Goal: Task Accomplishment & Management: Manage account settings

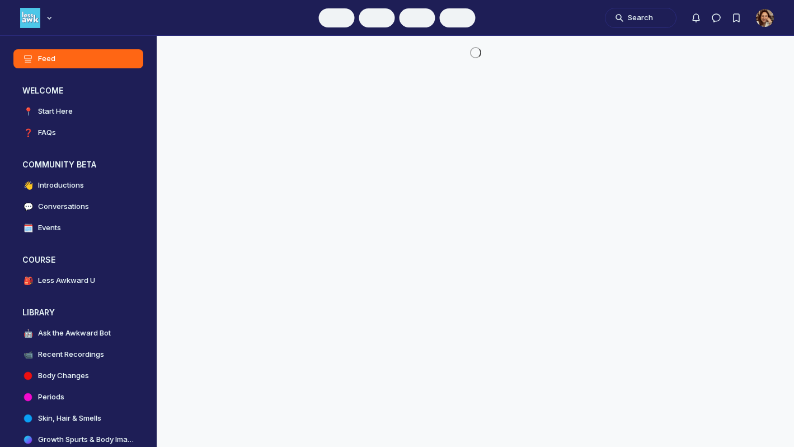
scroll to position [3267, 2321]
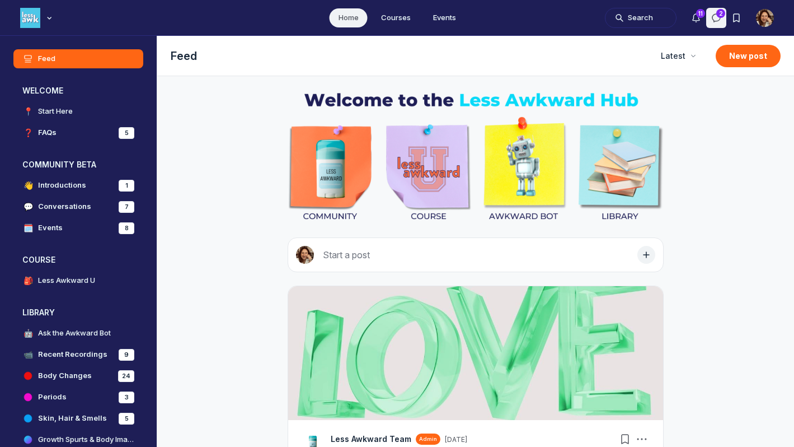
click at [711, 18] on icon "Direct messages" at bounding box center [716, 17] width 11 height 11
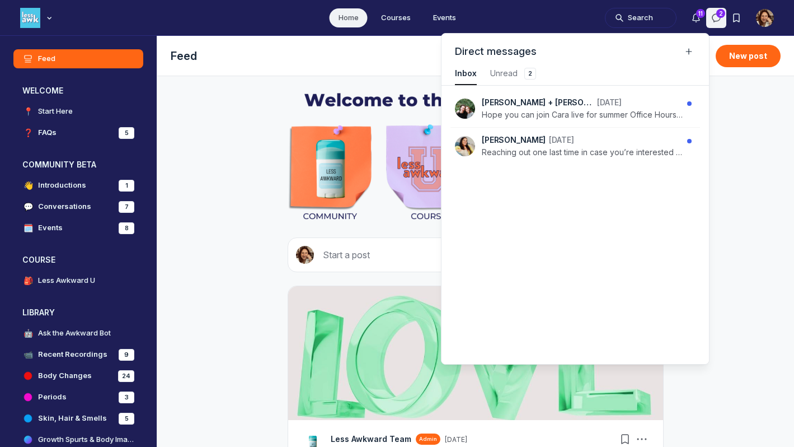
scroll to position [1541, 2794]
click at [691, 18] on icon "Notifications" at bounding box center [696, 17] width 11 height 11
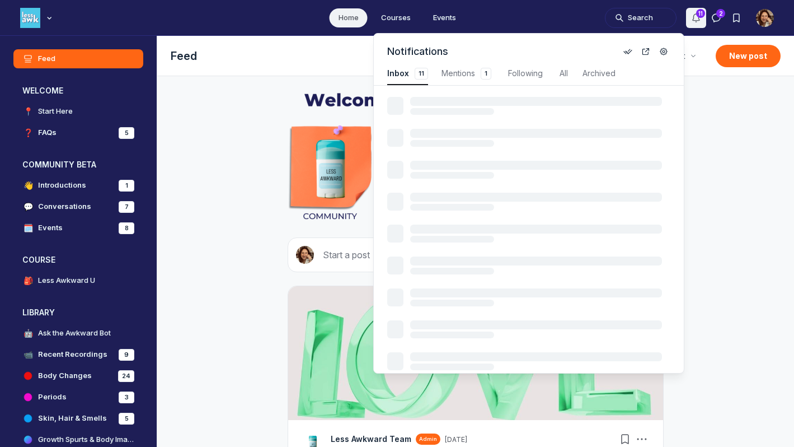
scroll to position [1541, 2682]
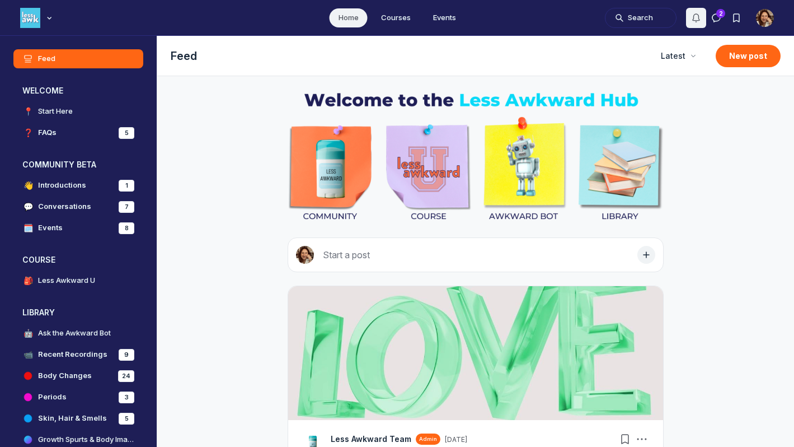
click at [761, 18] on img "User menu options" at bounding box center [765, 18] width 18 height 18
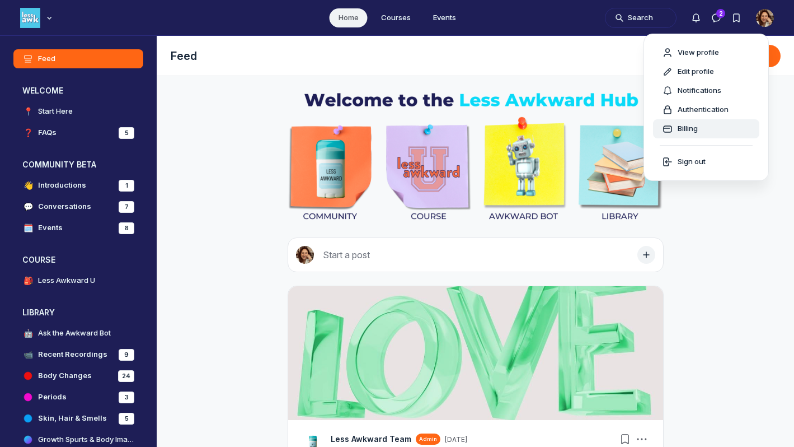
click at [678, 134] on span "Billing" at bounding box center [688, 128] width 20 height 11
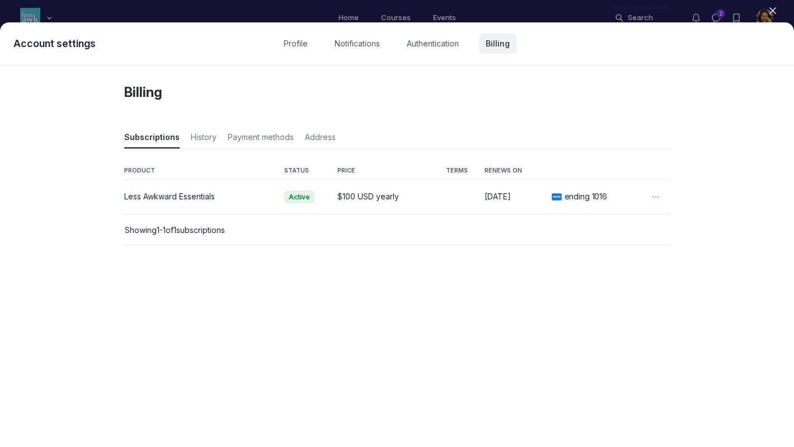
click at [658, 203] on icon "button" at bounding box center [656, 196] width 11 height 11
click at [573, 262] on button "Cancel" at bounding box center [605, 256] width 100 height 11
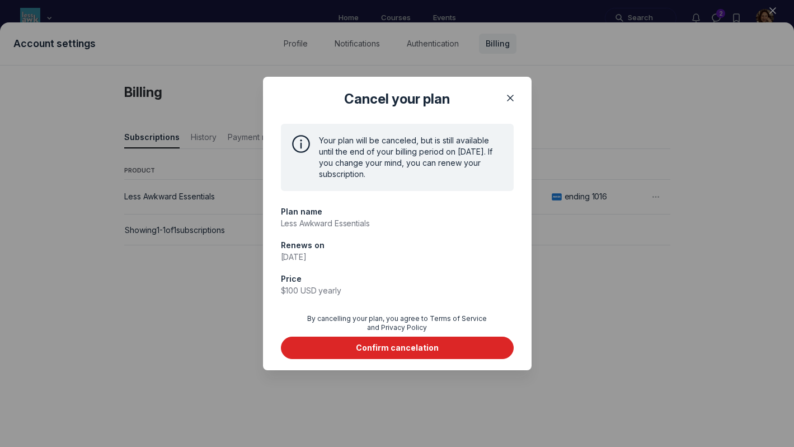
scroll to position [24, 0]
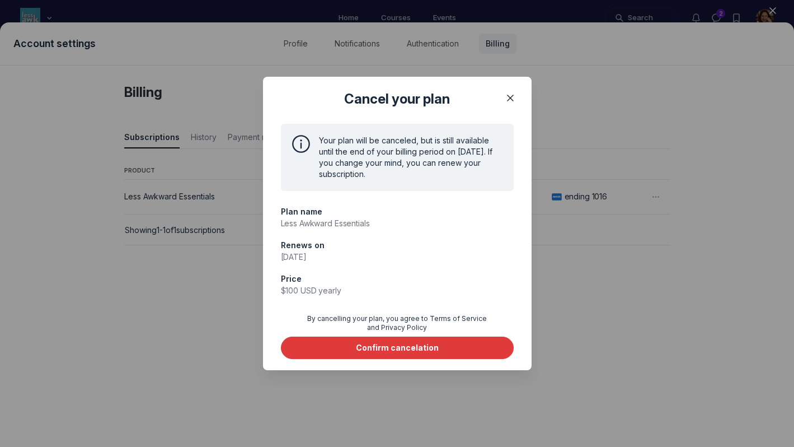
click at [412, 353] on div "Confirm cancelation" at bounding box center [397, 347] width 83 height 11
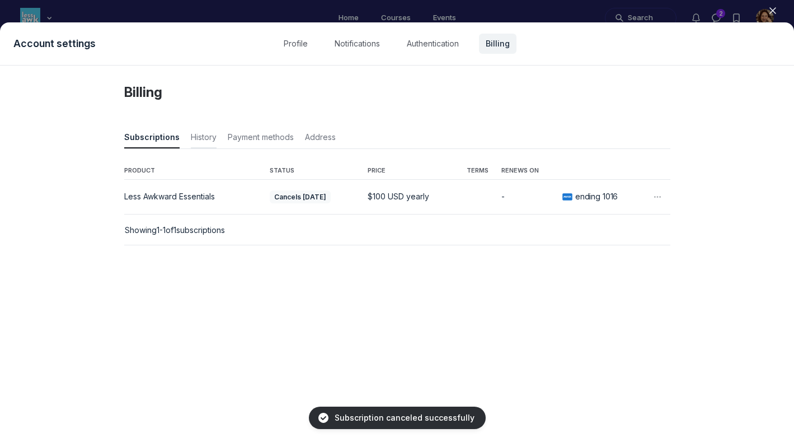
click at [217, 147] on span "History" at bounding box center [204, 140] width 26 height 16
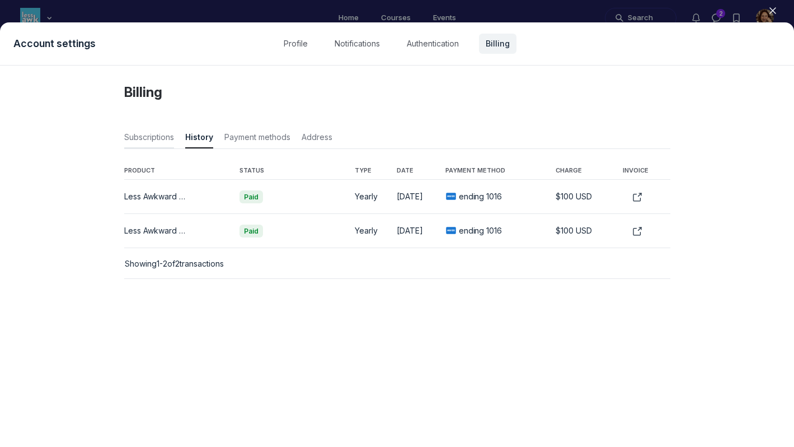
click at [153, 147] on span "Subscriptions" at bounding box center [149, 140] width 50 height 16
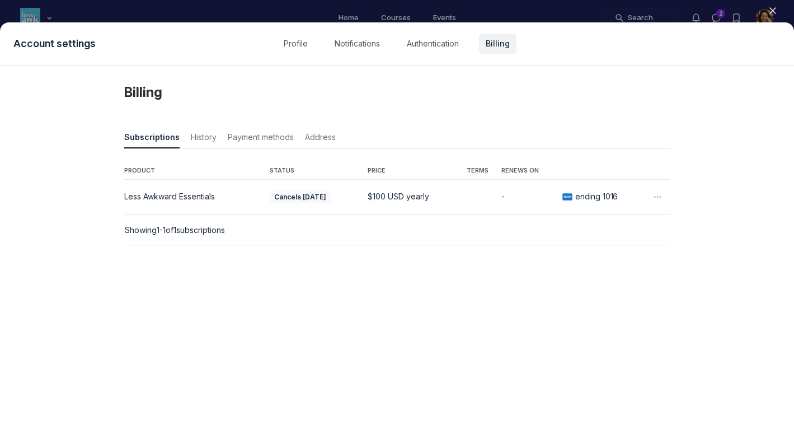
click at [256, 17] on div at bounding box center [397, 223] width 794 height 447
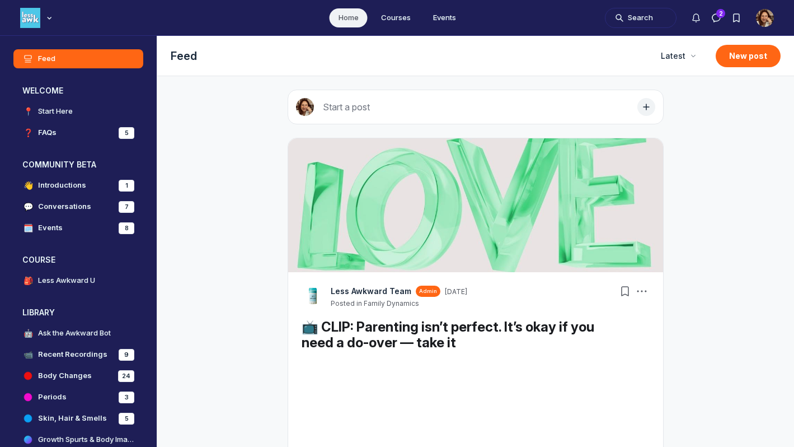
scroll to position [3267, 2321]
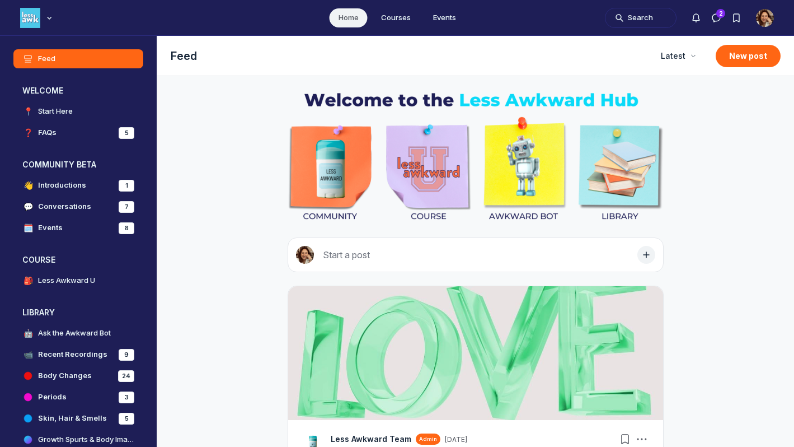
click at [763, 20] on img "User menu options" at bounding box center [765, 18] width 18 height 18
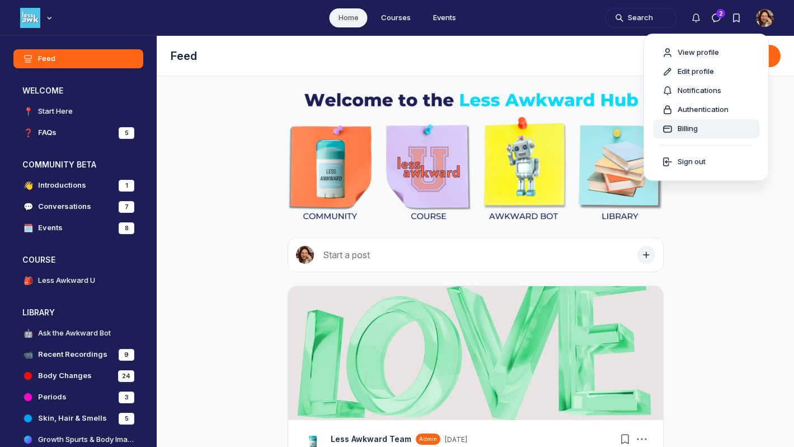
click at [681, 134] on div "Billing" at bounding box center [706, 128] width 88 height 11
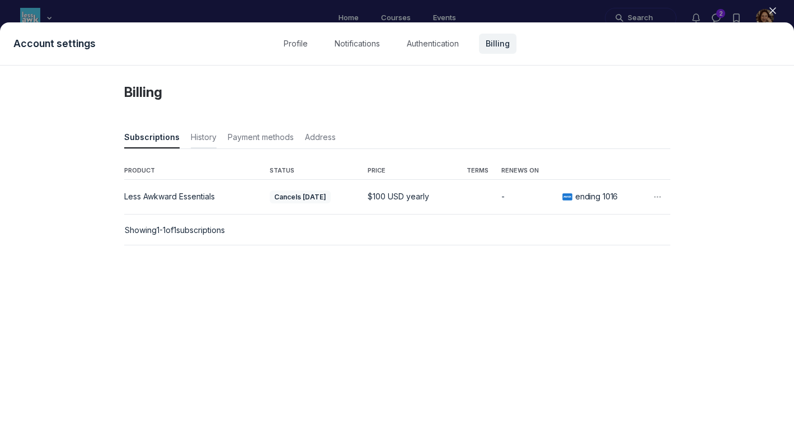
click at [217, 147] on span "History" at bounding box center [204, 140] width 26 height 16
